Goal: Find contact information: Obtain details needed to contact an individual or organization

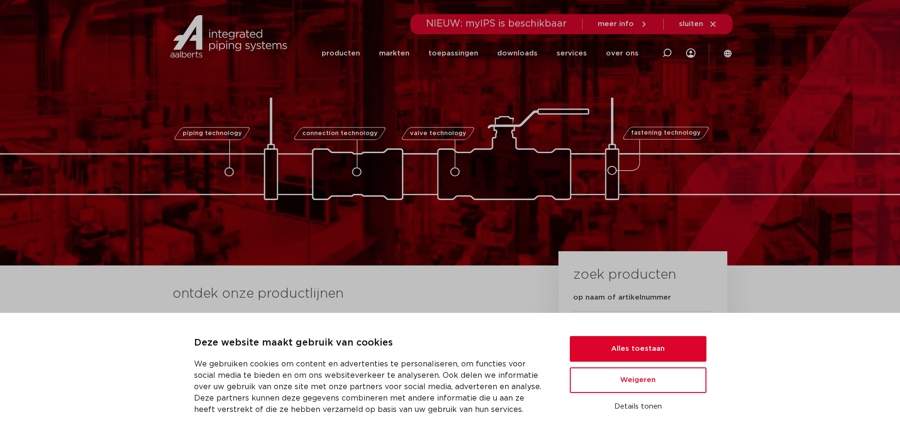
click at [630, 25] on span "meer info" at bounding box center [616, 23] width 36 height 7
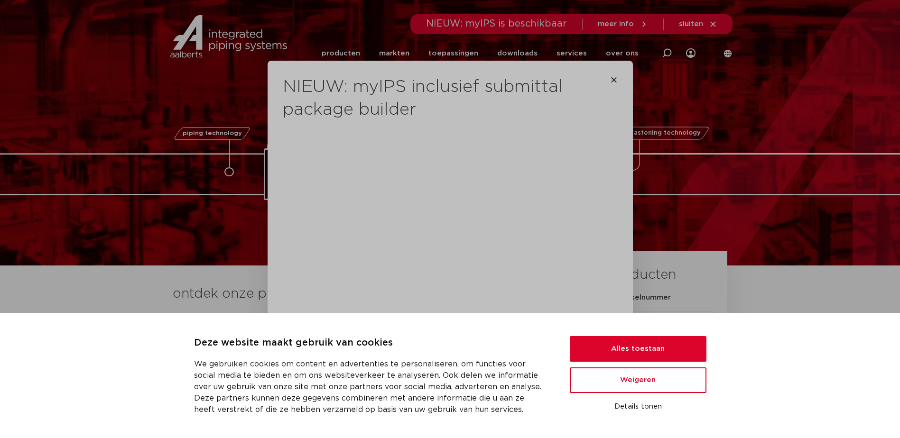
click at [816, 121] on div "NIEUW: myIPS inclusief submittal package builder Maak jouw projecten moeiteloos…" at bounding box center [450, 219] width 900 height 438
drag, startPoint x: 609, startPoint y: 80, endPoint x: 609, endPoint y: 73, distance: 7.1
click at [610, 80] on icon "Close" at bounding box center [614, 80] width 8 height 8
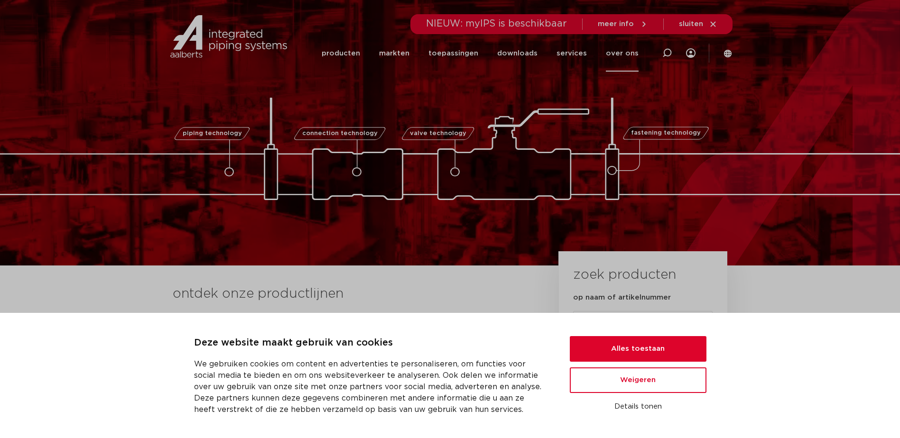
click at [615, 50] on link "over ons" at bounding box center [622, 53] width 33 height 37
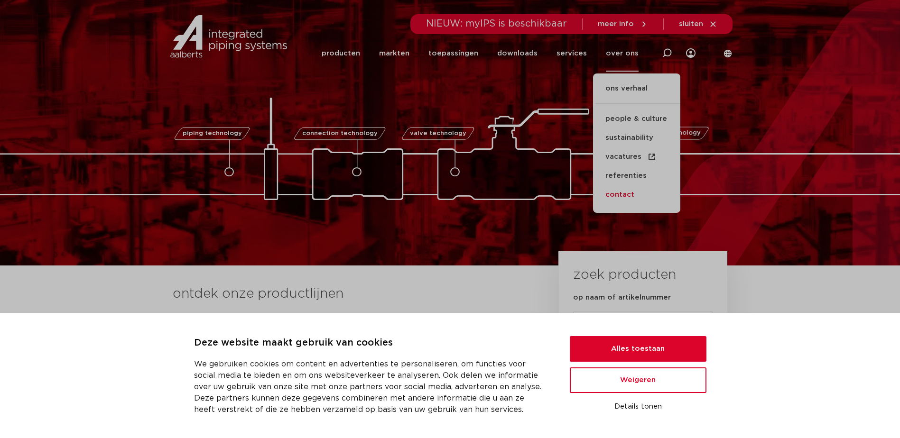
click at [623, 196] on link "contact" at bounding box center [636, 195] width 87 height 19
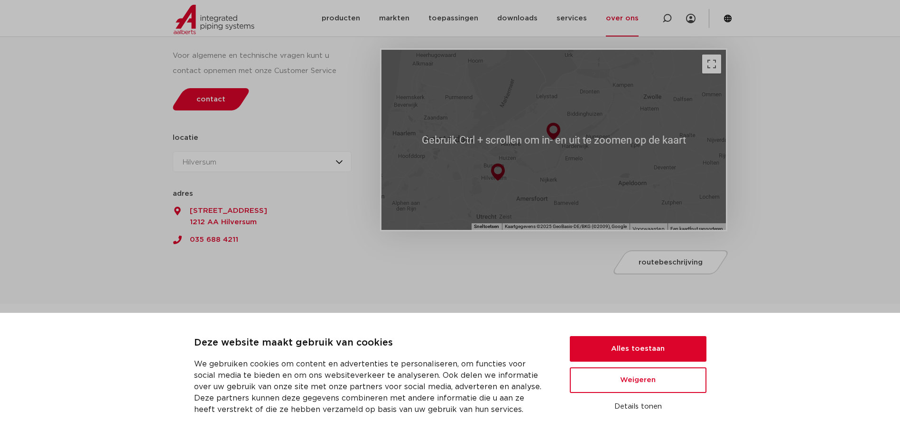
scroll to position [190, 0]
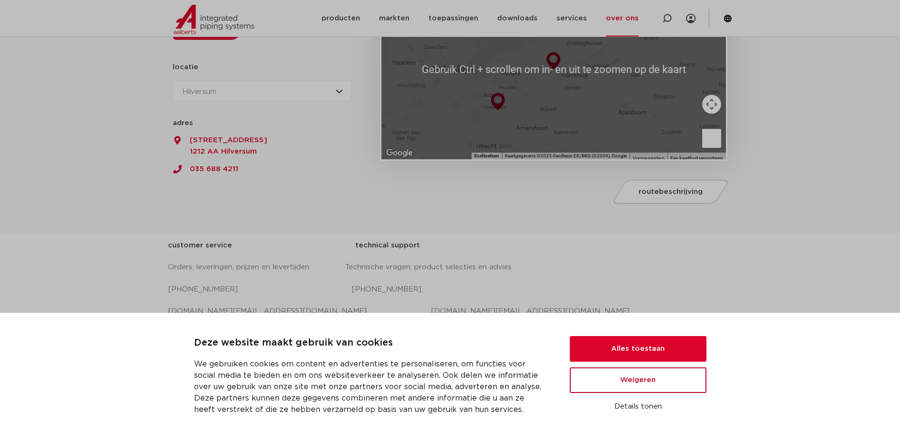
click at [614, 381] on button "Weigeren" at bounding box center [638, 381] width 137 height 26
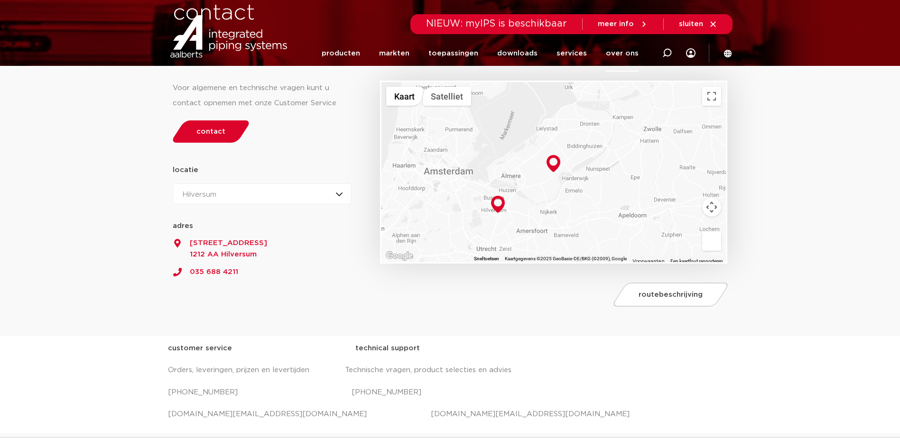
scroll to position [0, 0]
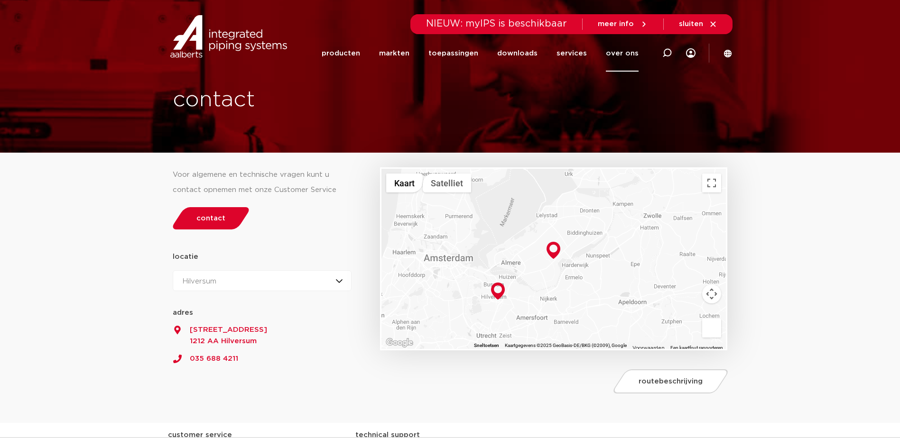
click at [310, 279] on div "Hilversum Hilversum Zeewolde" at bounding box center [262, 280] width 179 height 21
click at [316, 282] on div "Hilversum Hilversum Zeewolde" at bounding box center [262, 280] width 179 height 21
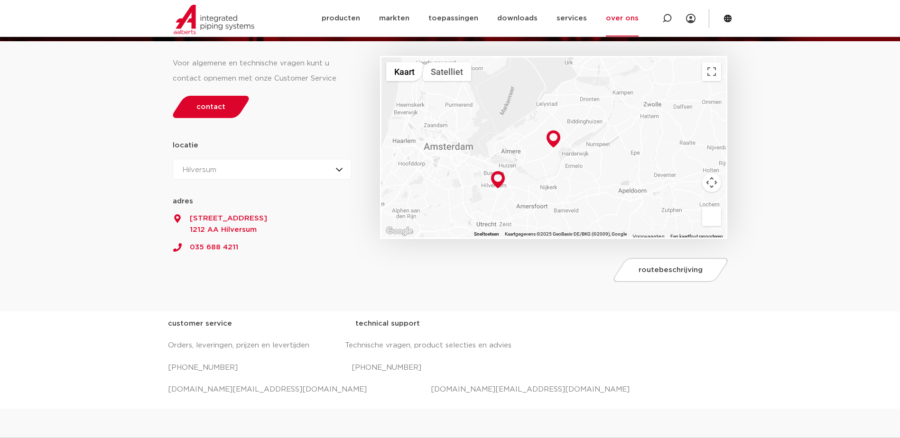
scroll to position [95, 0]
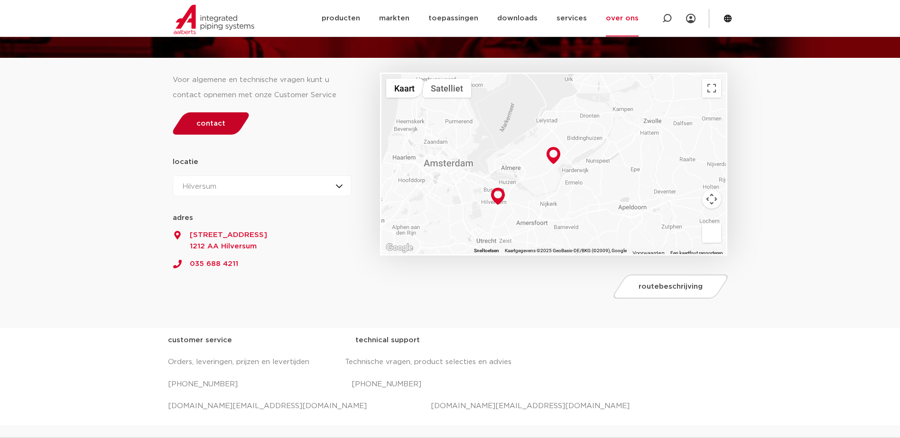
click at [222, 112] on link "contact" at bounding box center [211, 123] width 82 height 22
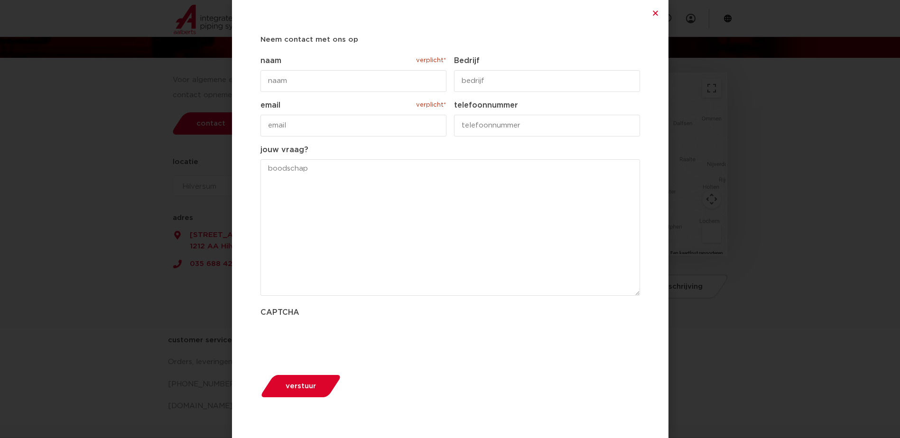
click at [656, 9] on div "Neem contact met ons op " verplicht* " geeft vereiste velden aan Dit veld is ve…" at bounding box center [450, 219] width 437 height 438
click at [656, 13] on icon "Close" at bounding box center [655, 12] width 7 height 7
